Goal: Information Seeking & Learning: Check status

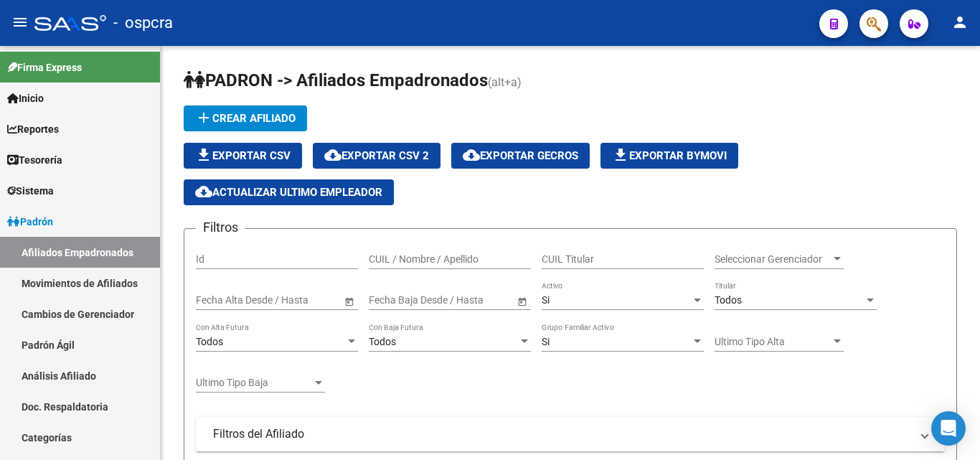
click at [878, 9] on div at bounding box center [868, 23] width 40 height 29
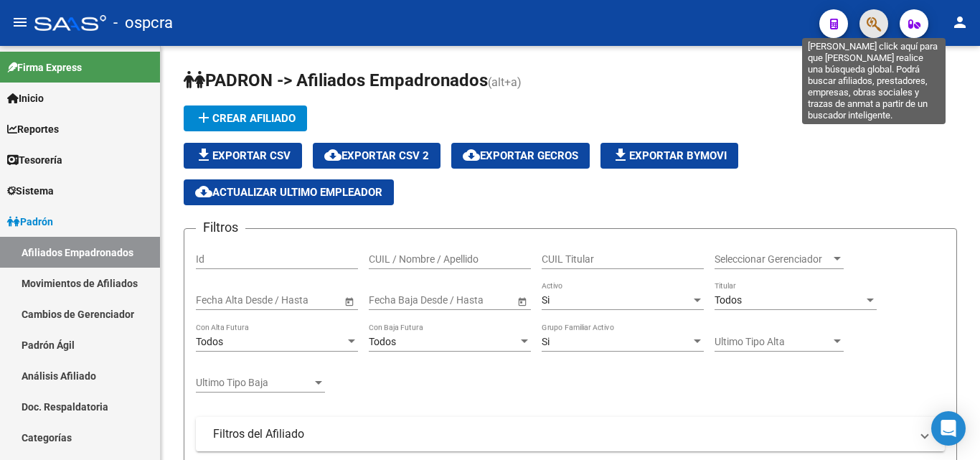
click at [875, 25] on icon "button" at bounding box center [874, 24] width 14 height 17
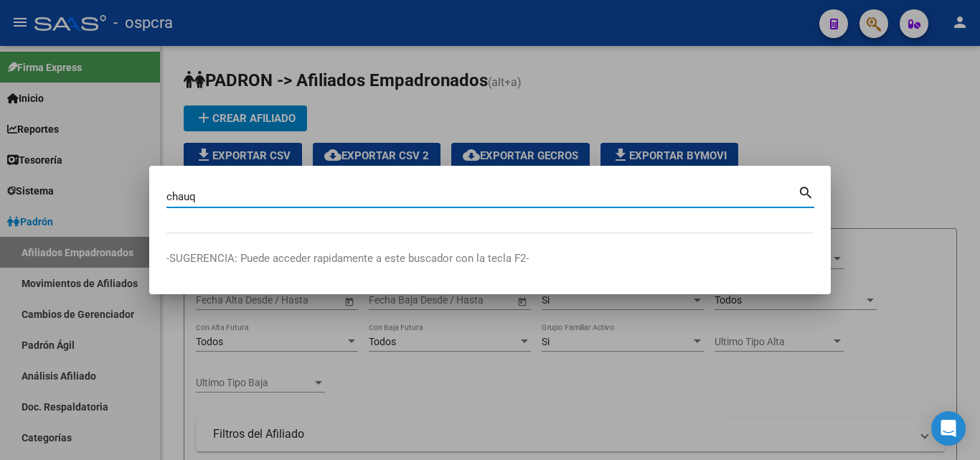
type input "chauq"
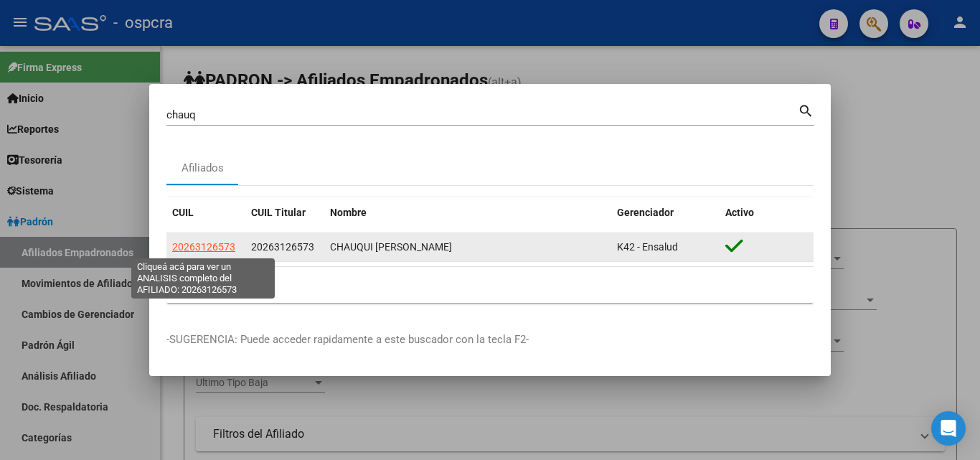
click at [181, 247] on span "20263126573" at bounding box center [203, 246] width 63 height 11
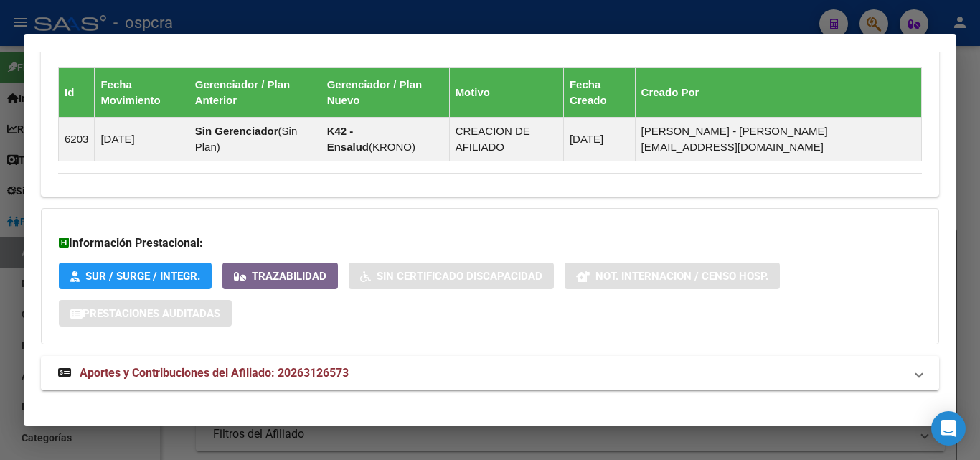
scroll to position [865, 0]
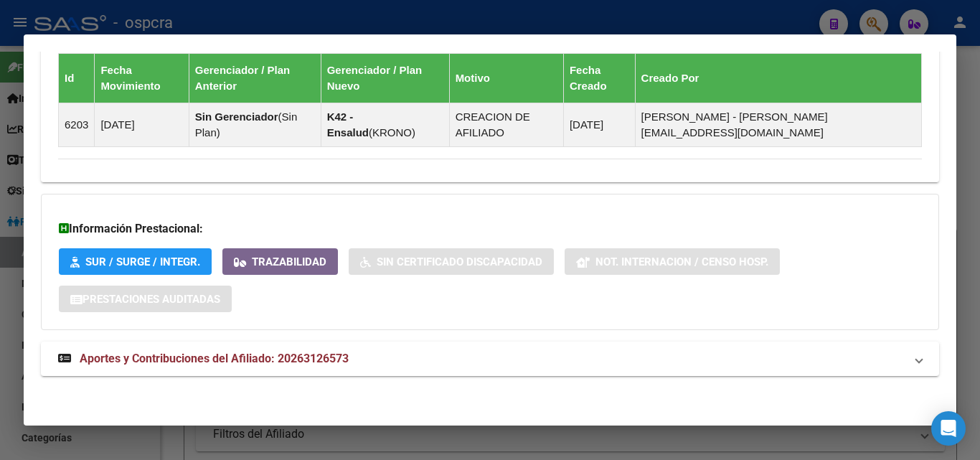
click at [0, 280] on div at bounding box center [490, 230] width 980 height 460
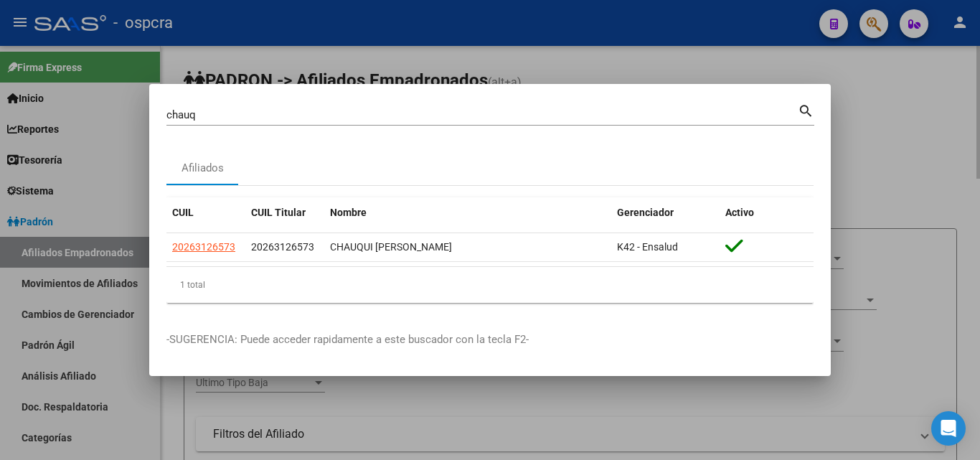
click at [897, 264] on div at bounding box center [490, 230] width 980 height 460
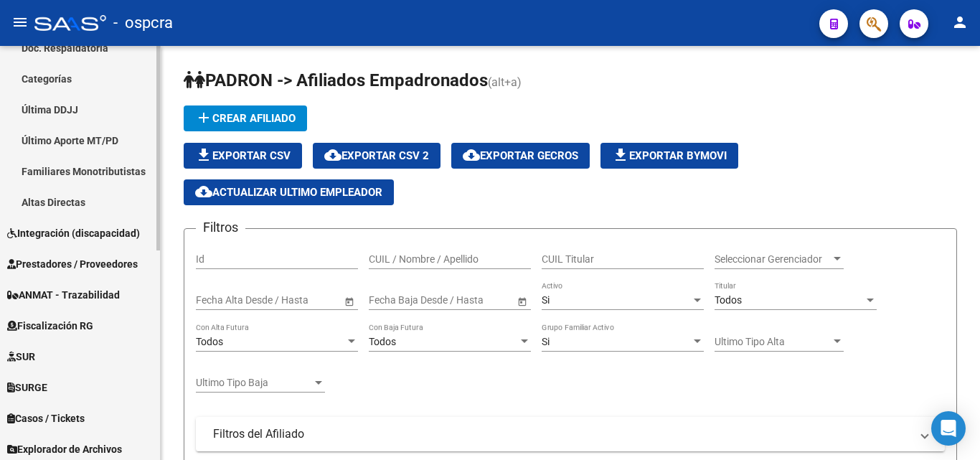
scroll to position [425, 0]
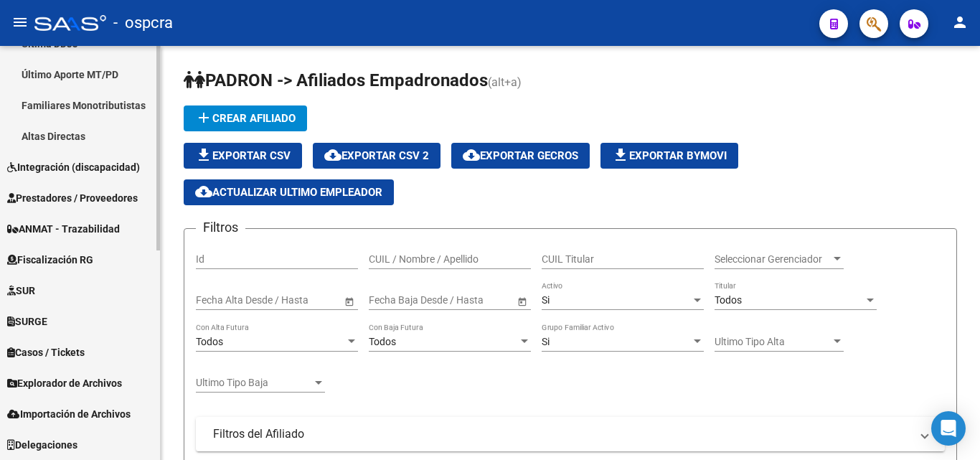
click at [83, 385] on span "Explorador de Archivos" at bounding box center [64, 383] width 115 height 16
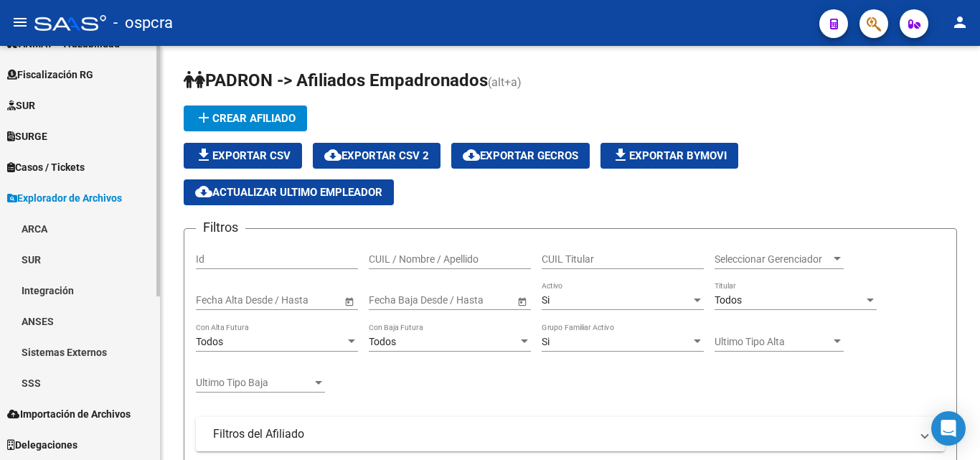
scroll to position [271, 0]
click at [55, 390] on link "SSS" at bounding box center [80, 382] width 160 height 31
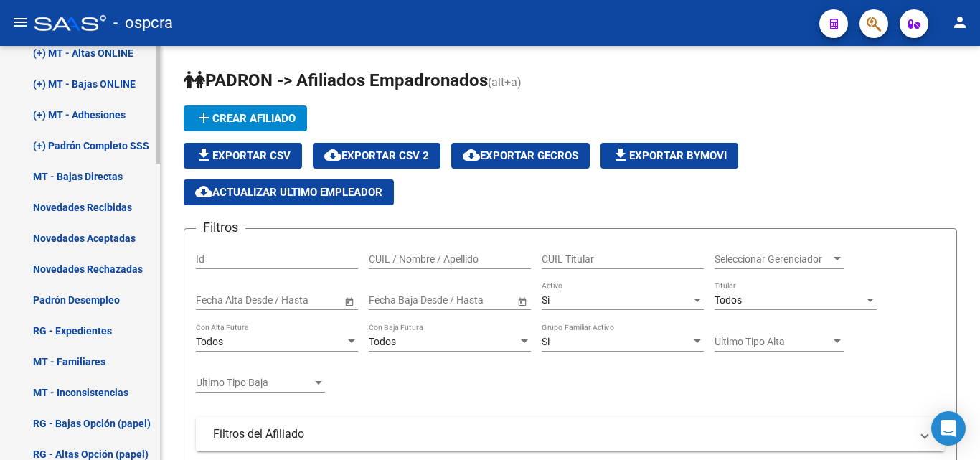
scroll to position [773, 0]
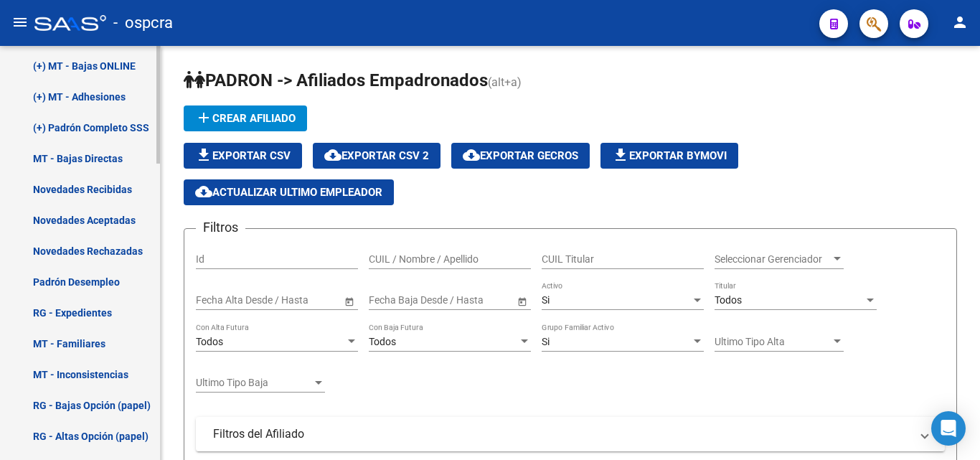
click at [90, 283] on link "Padrón Desempleo" at bounding box center [80, 281] width 160 height 31
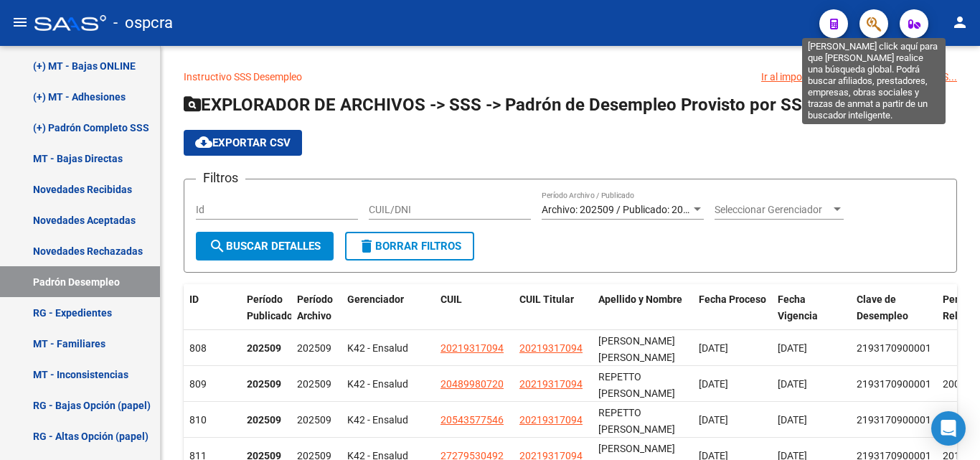
click at [873, 25] on icon "button" at bounding box center [874, 24] width 14 height 17
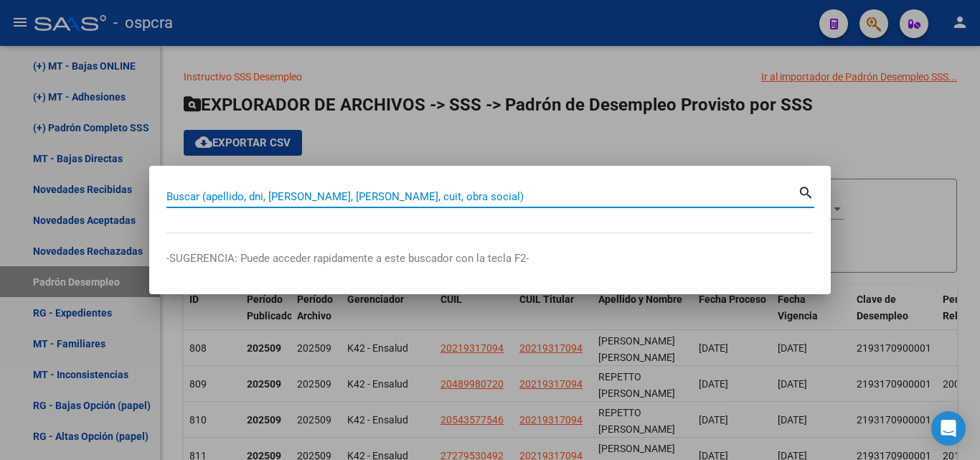
paste input "21843542"
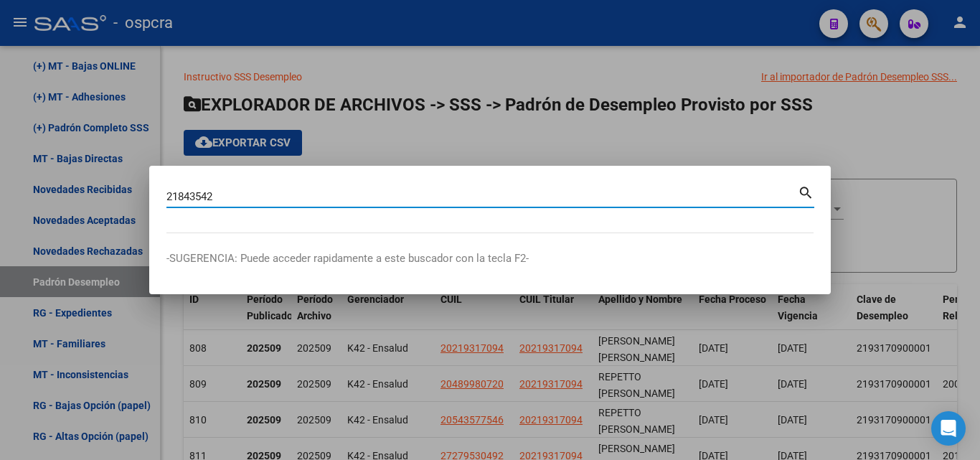
type input "21843542"
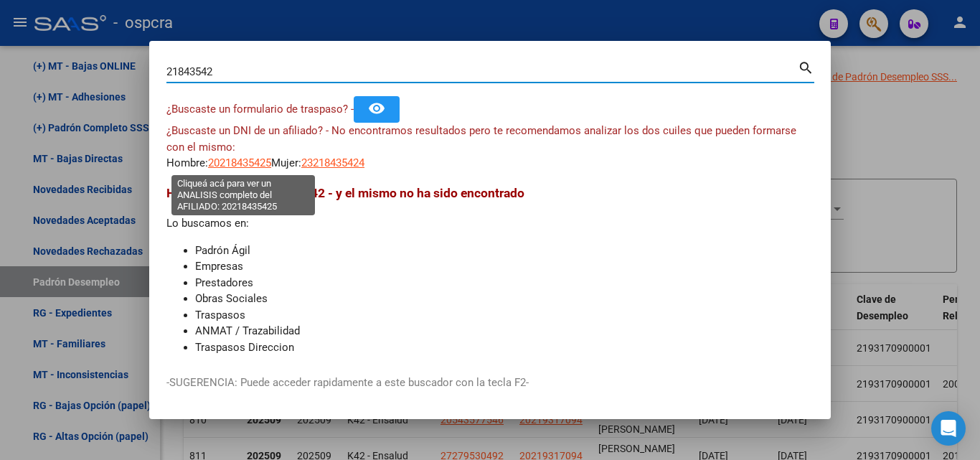
click at [253, 165] on span "20218435425" at bounding box center [239, 162] width 63 height 13
type textarea "20218435425"
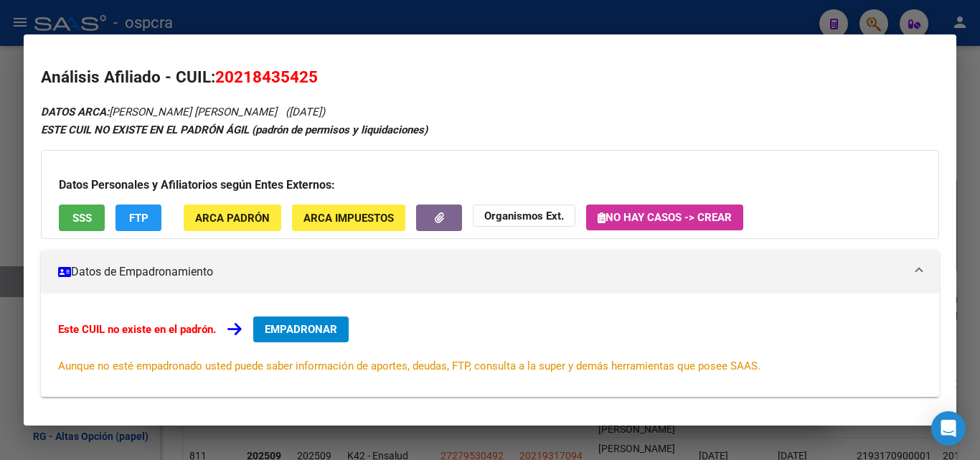
click at [74, 213] on span "SSS" at bounding box center [81, 218] width 19 height 13
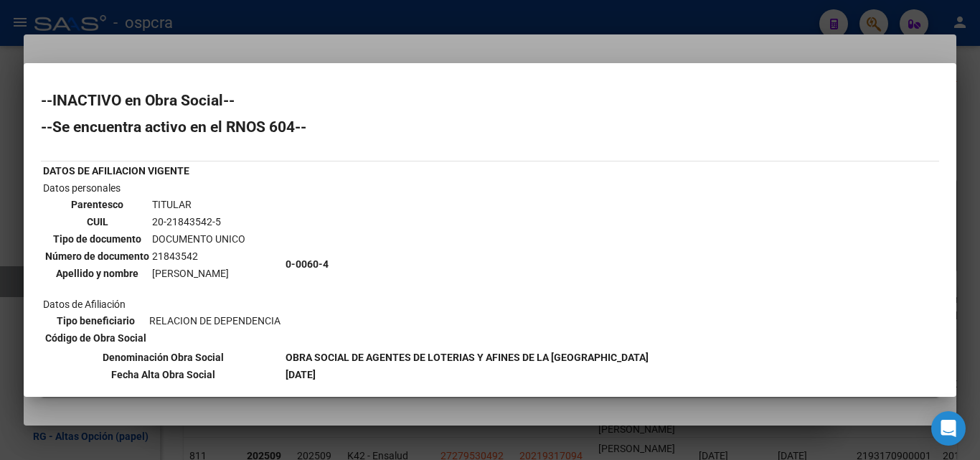
click at [0, 288] on div at bounding box center [490, 230] width 980 height 460
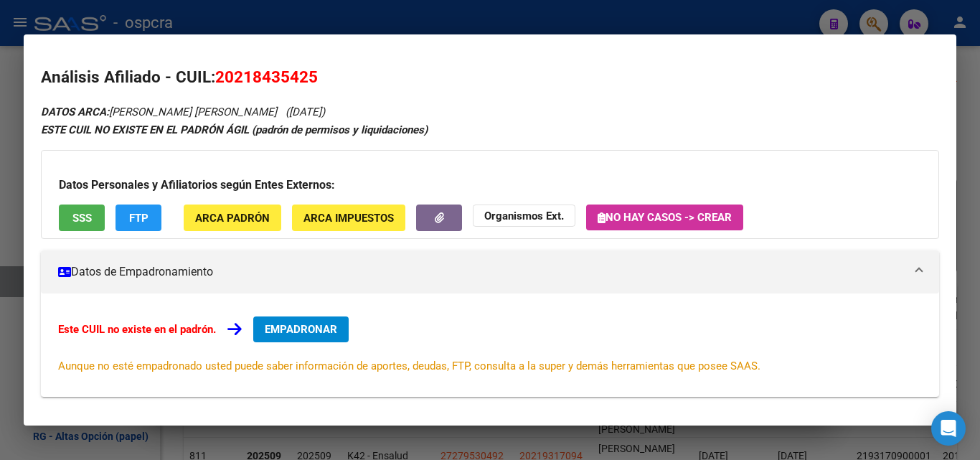
click at [0, 289] on div at bounding box center [490, 230] width 980 height 460
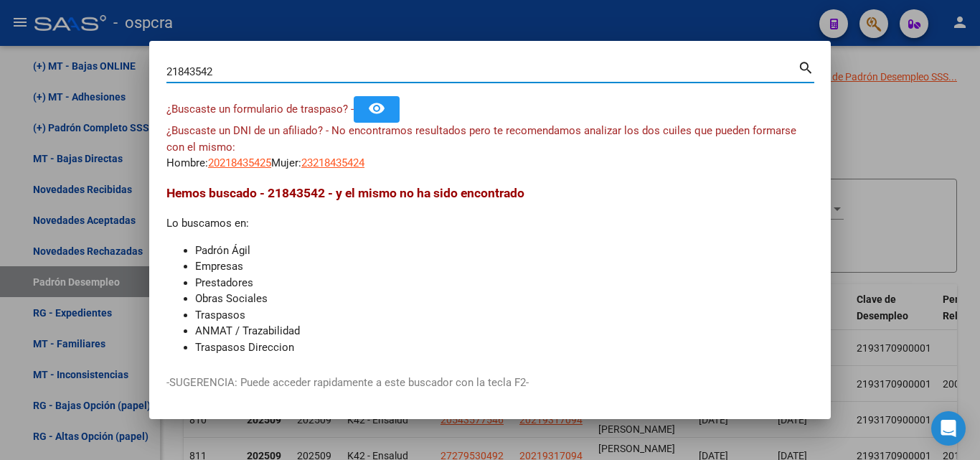
drag, startPoint x: 222, startPoint y: 70, endPoint x: 136, endPoint y: 67, distance: 86.2
click at [136, 67] on div "21843542 Buscar (apellido, dni, cuil, nro traspaso, cuit, obra social) search ¿…" at bounding box center [490, 230] width 980 height 460
paste input "2596786"
type input "22596786"
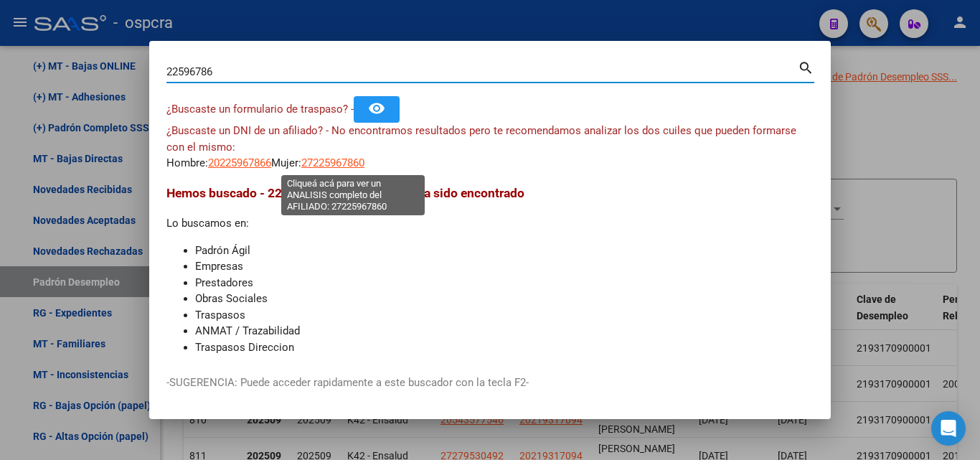
click at [364, 158] on span "27225967860" at bounding box center [332, 162] width 63 height 13
type textarea "27225967860"
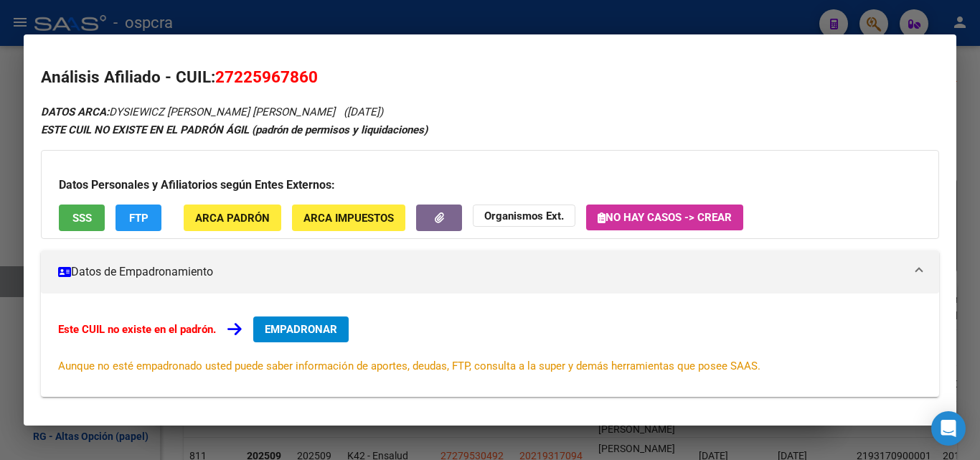
click at [78, 197] on div "Datos Personales y Afiliatorios según Entes Externos: SSS FTP ARCA Padrón ARCA …" at bounding box center [490, 194] width 898 height 89
click at [82, 227] on button "SSS" at bounding box center [82, 218] width 46 height 27
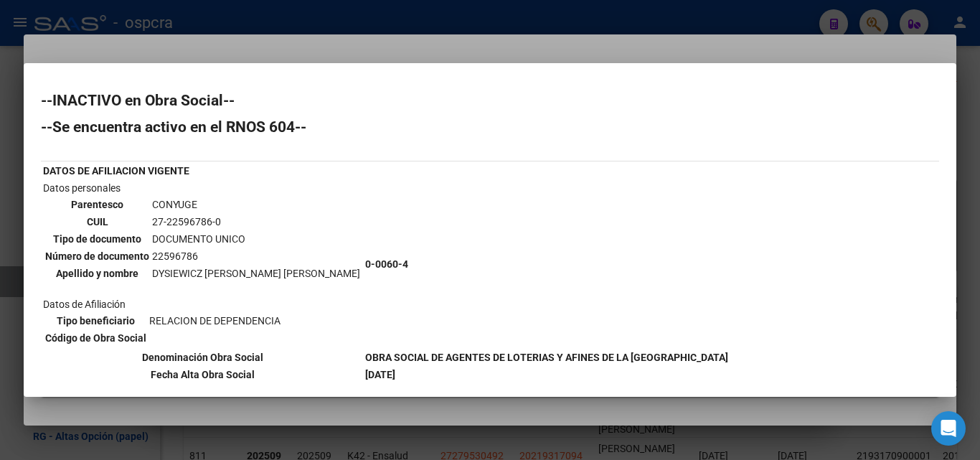
click at [0, 202] on div at bounding box center [490, 230] width 980 height 460
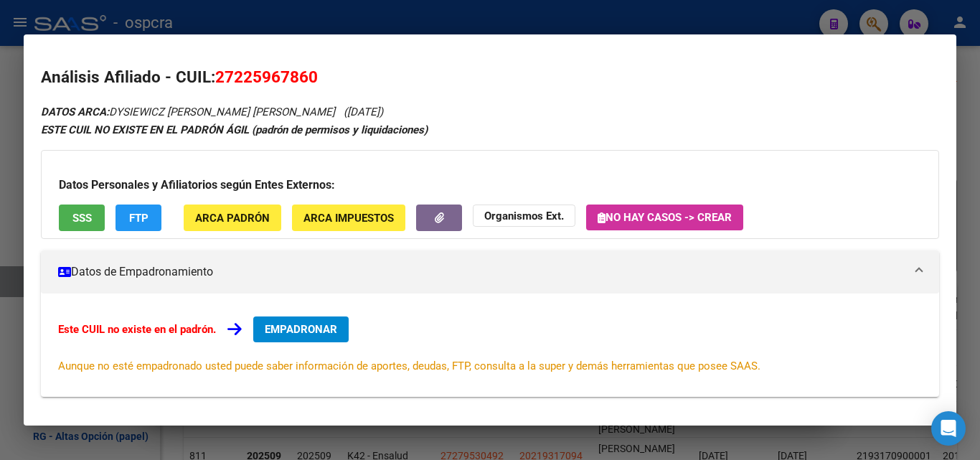
click at [789, 11] on div at bounding box center [490, 230] width 980 height 460
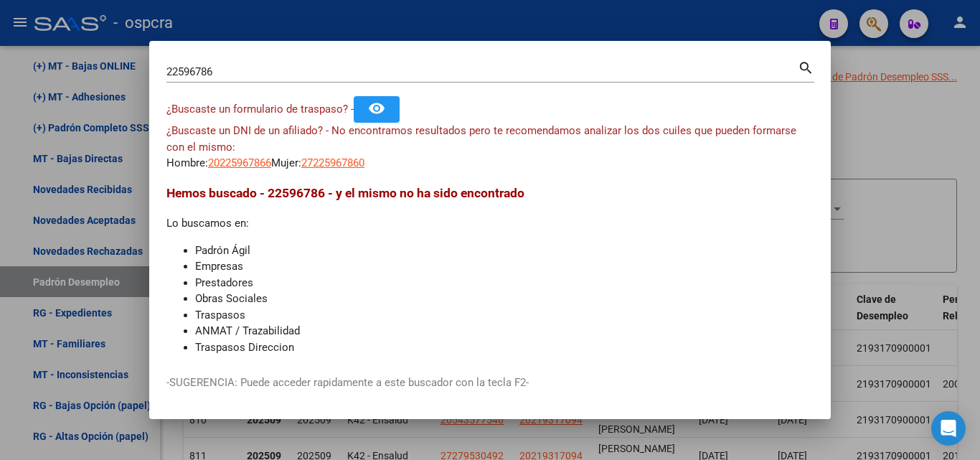
click at [941, 98] on div at bounding box center [490, 230] width 980 height 460
